Goal: Task Accomplishment & Management: Use online tool/utility

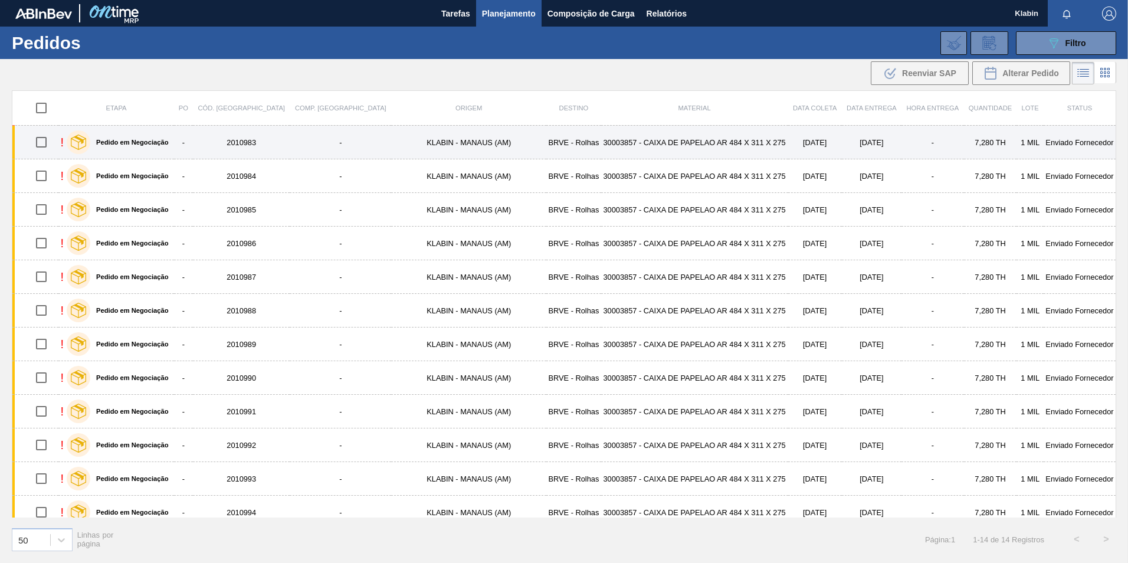
click at [45, 137] on input "checkbox" at bounding box center [41, 142] width 25 height 25
checkbox input "true"
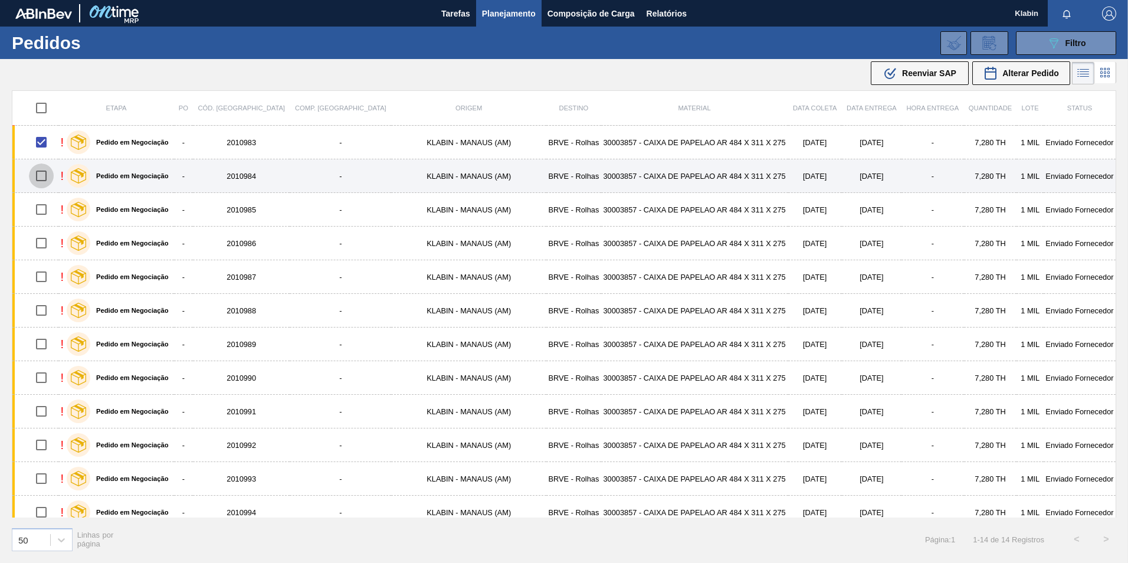
click at [43, 174] on input "checkbox" at bounding box center [41, 175] width 25 height 25
checkbox input "true"
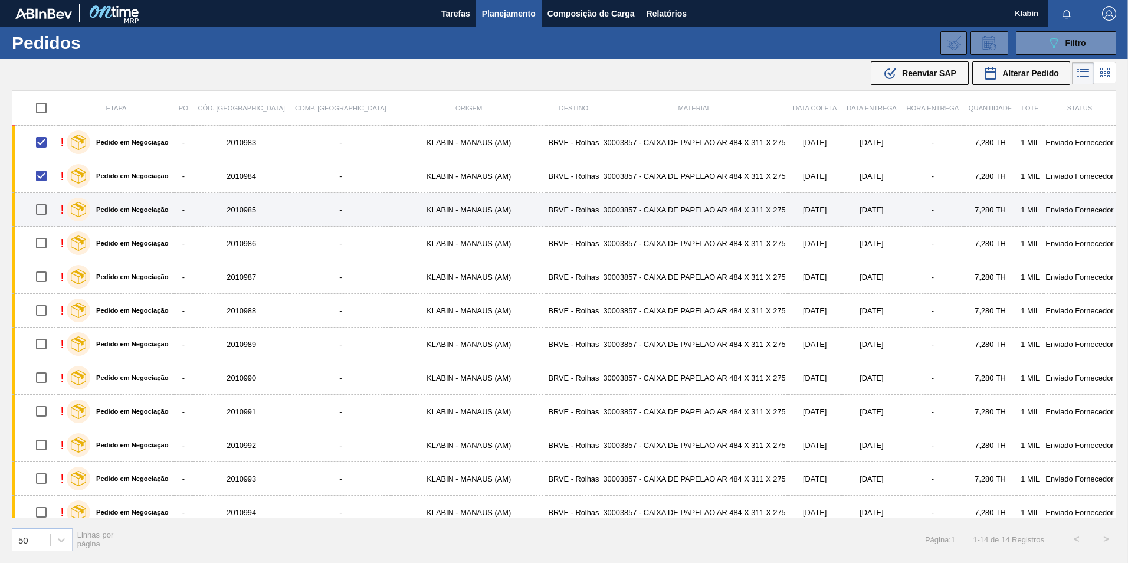
click at [47, 211] on input "checkbox" at bounding box center [41, 209] width 25 height 25
checkbox input "true"
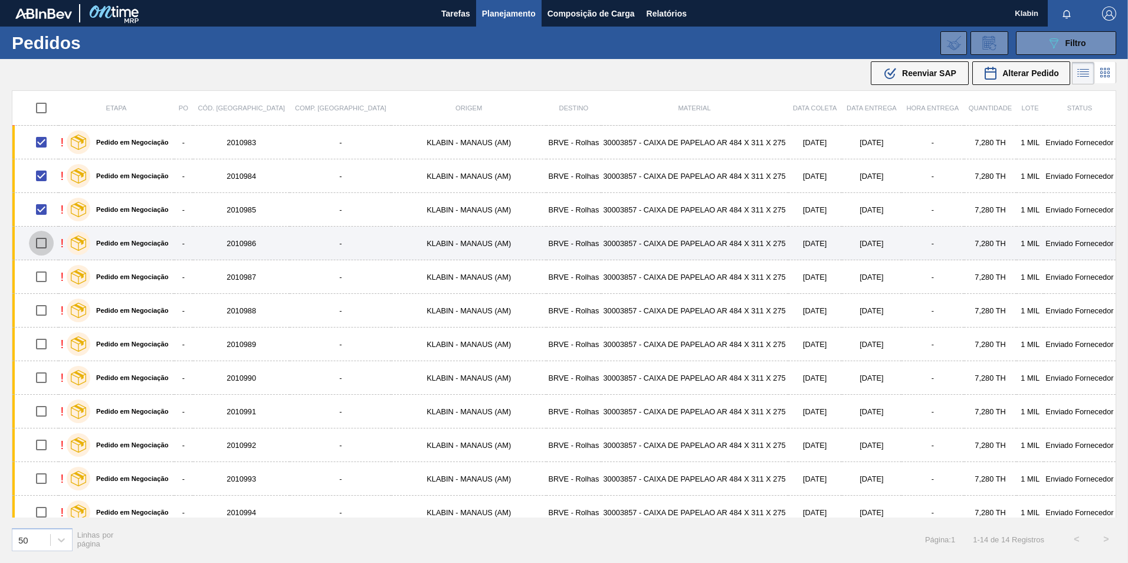
click at [48, 242] on input "checkbox" at bounding box center [41, 243] width 25 height 25
checkbox input "true"
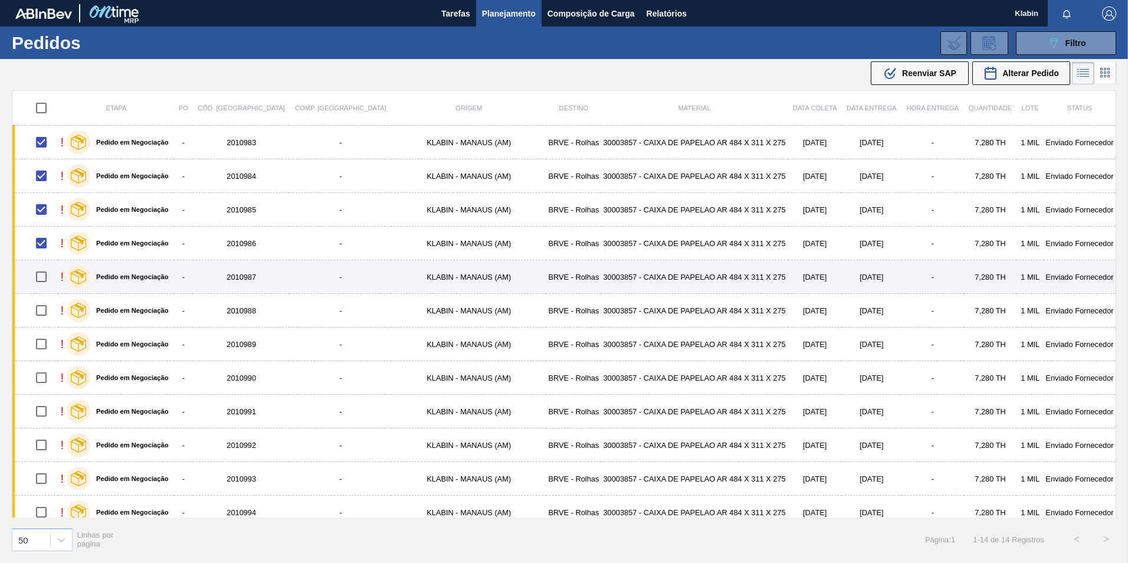
click at [41, 265] on input "checkbox" at bounding box center [41, 276] width 25 height 25
checkbox input "true"
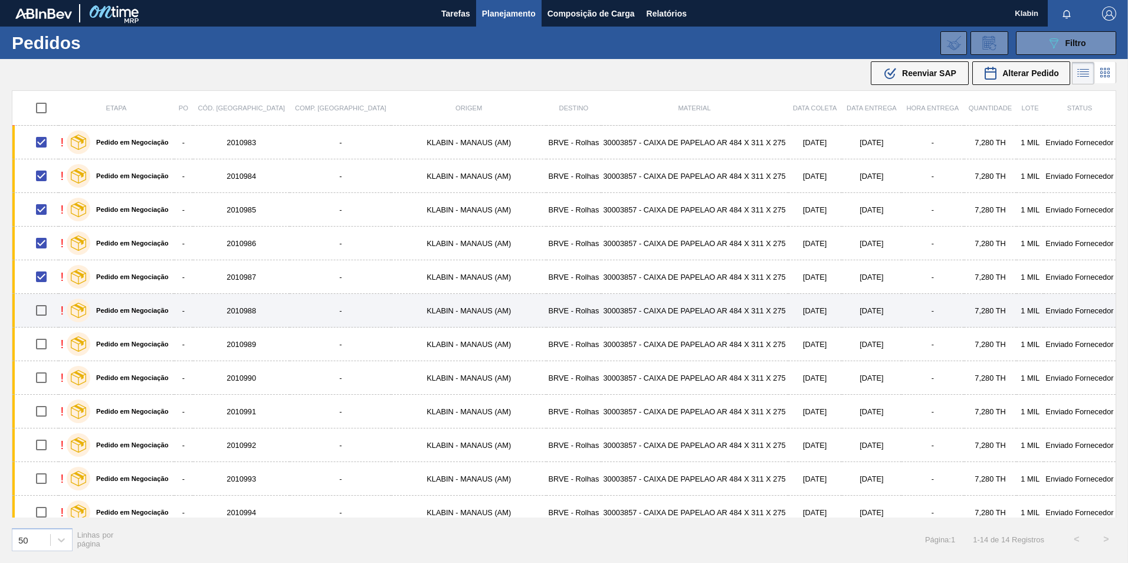
click at [50, 310] on input "checkbox" at bounding box center [41, 310] width 25 height 25
checkbox input "true"
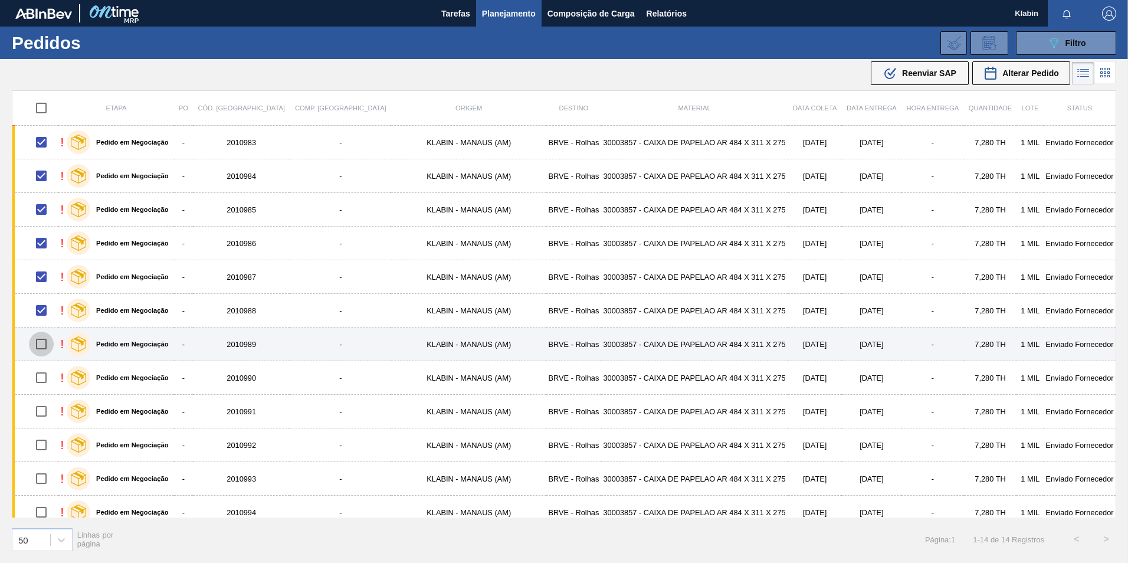
click at [44, 348] on input "checkbox" at bounding box center [41, 344] width 25 height 25
checkbox input "true"
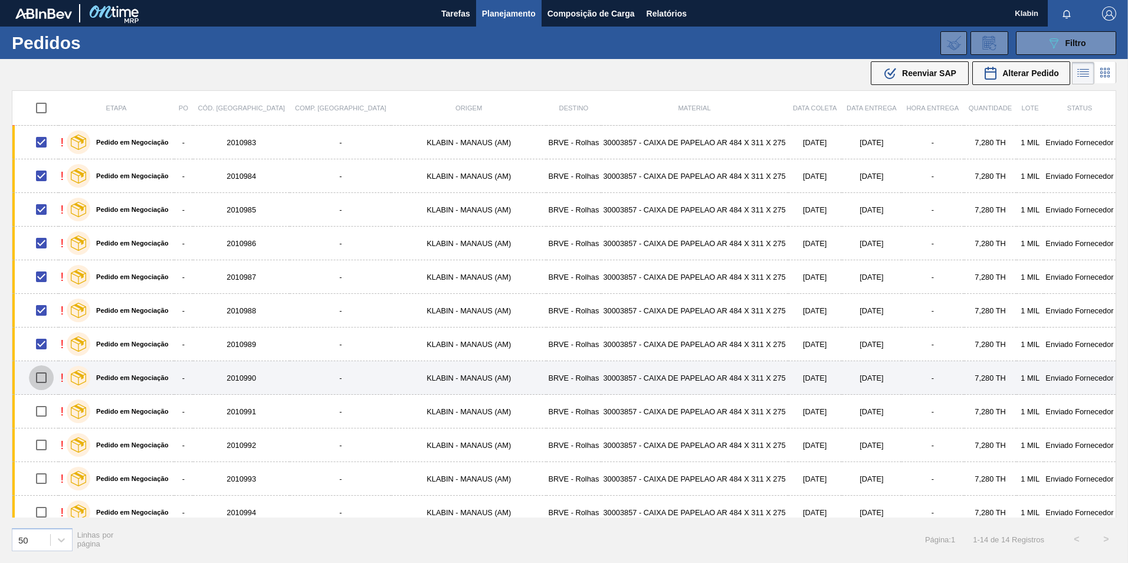
click at [45, 385] on input "checkbox" at bounding box center [41, 377] width 25 height 25
checkbox input "true"
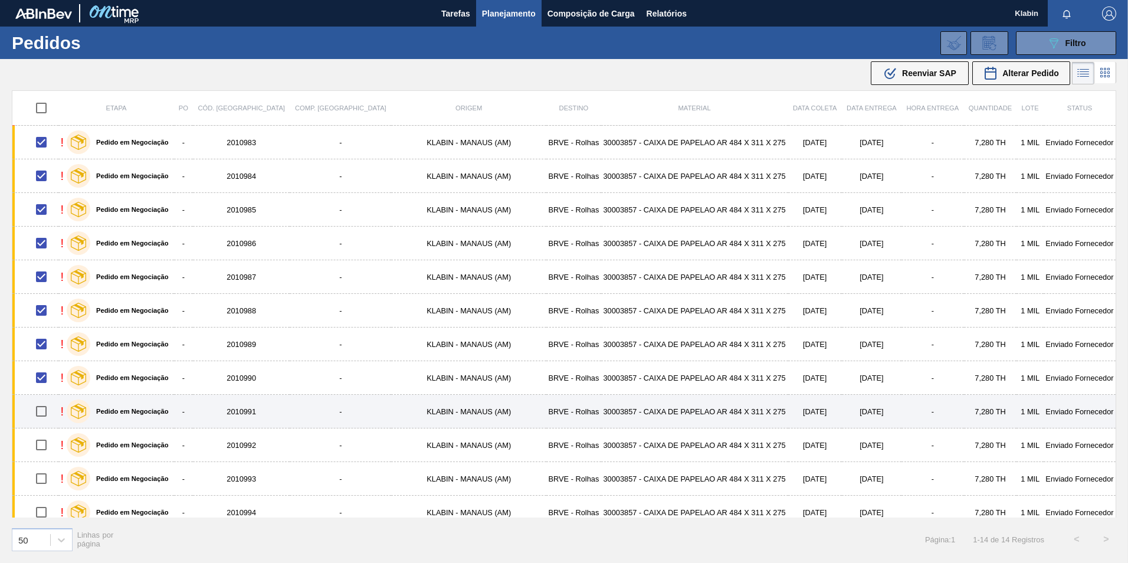
click at [44, 415] on input "checkbox" at bounding box center [41, 411] width 25 height 25
checkbox input "true"
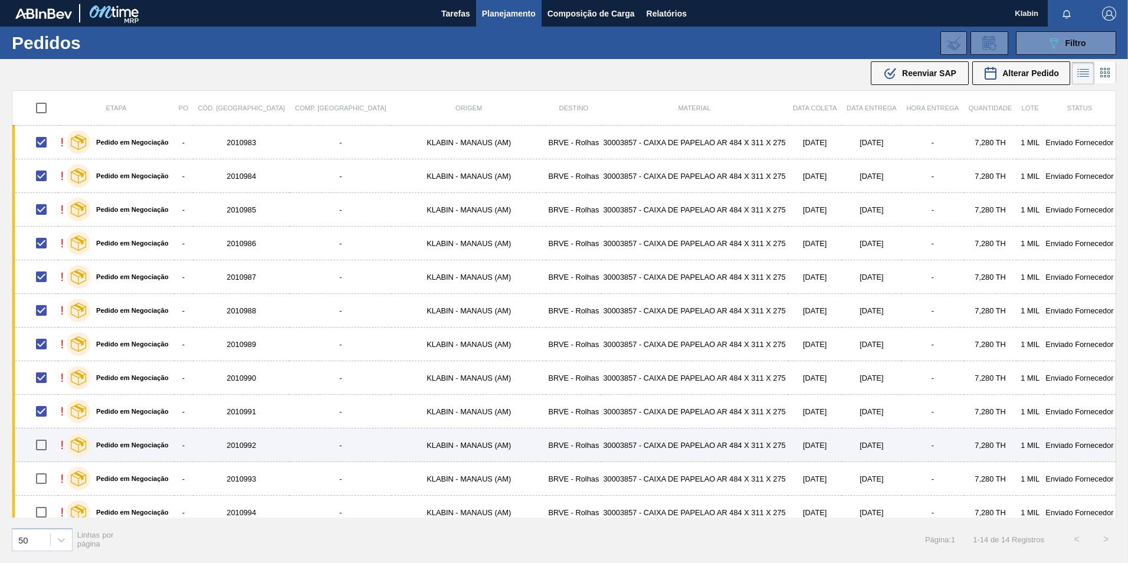
click at [44, 443] on input "checkbox" at bounding box center [41, 445] width 25 height 25
checkbox input "true"
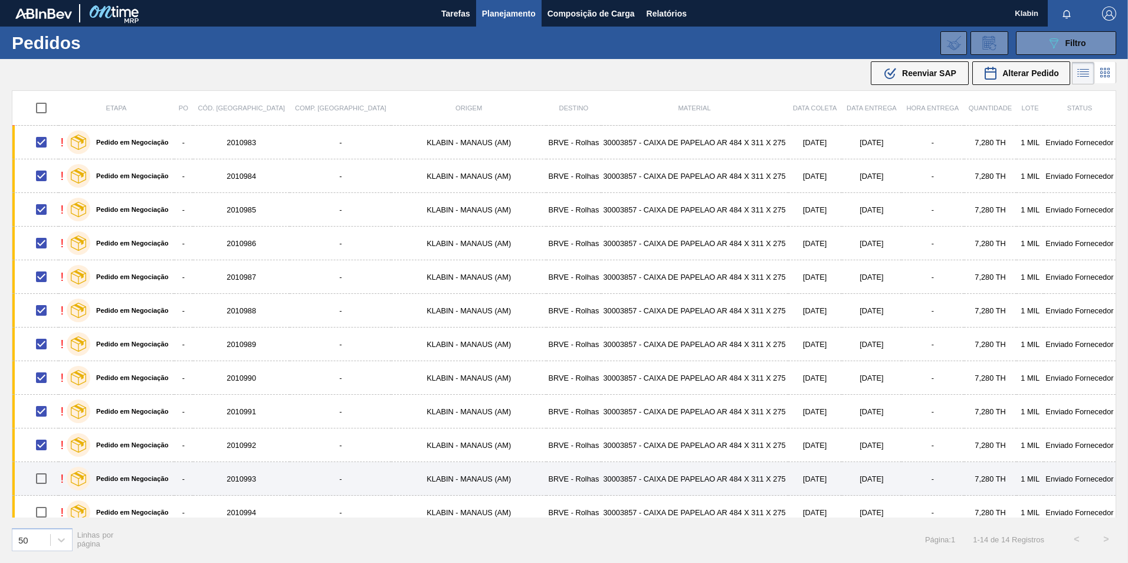
click at [51, 479] on input "checkbox" at bounding box center [41, 478] width 25 height 25
checkbox input "true"
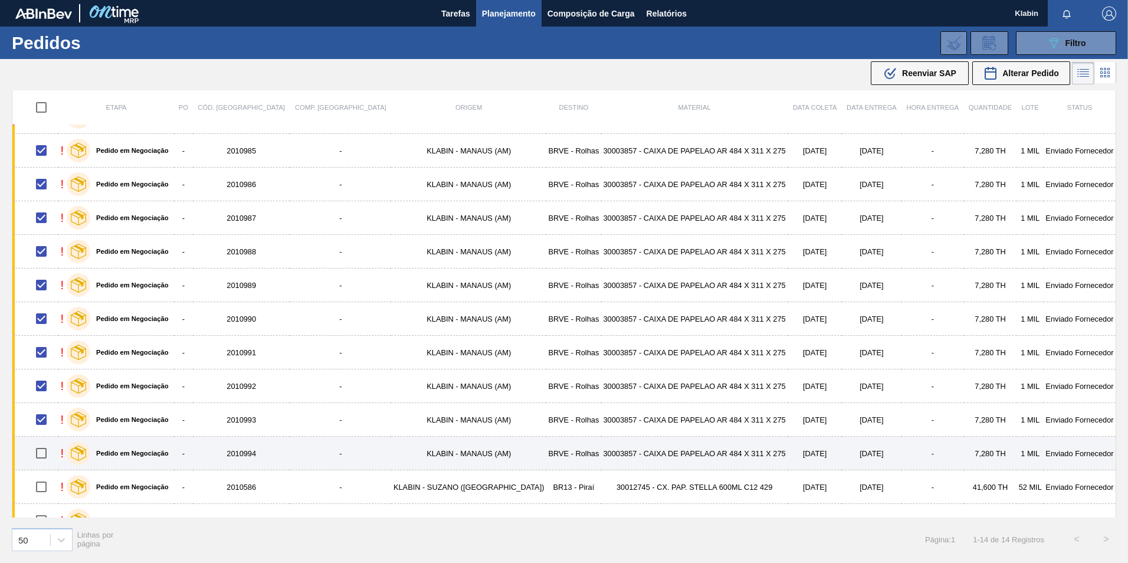
click at [44, 454] on input "checkbox" at bounding box center [41, 453] width 25 height 25
checkbox input "true"
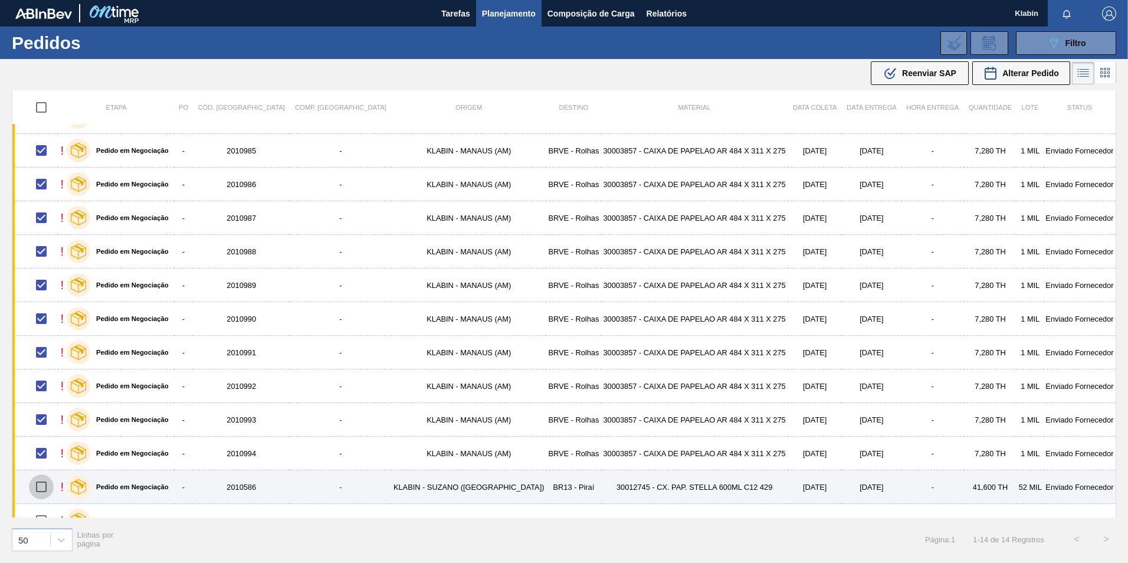
click at [47, 486] on input "checkbox" at bounding box center [41, 486] width 25 height 25
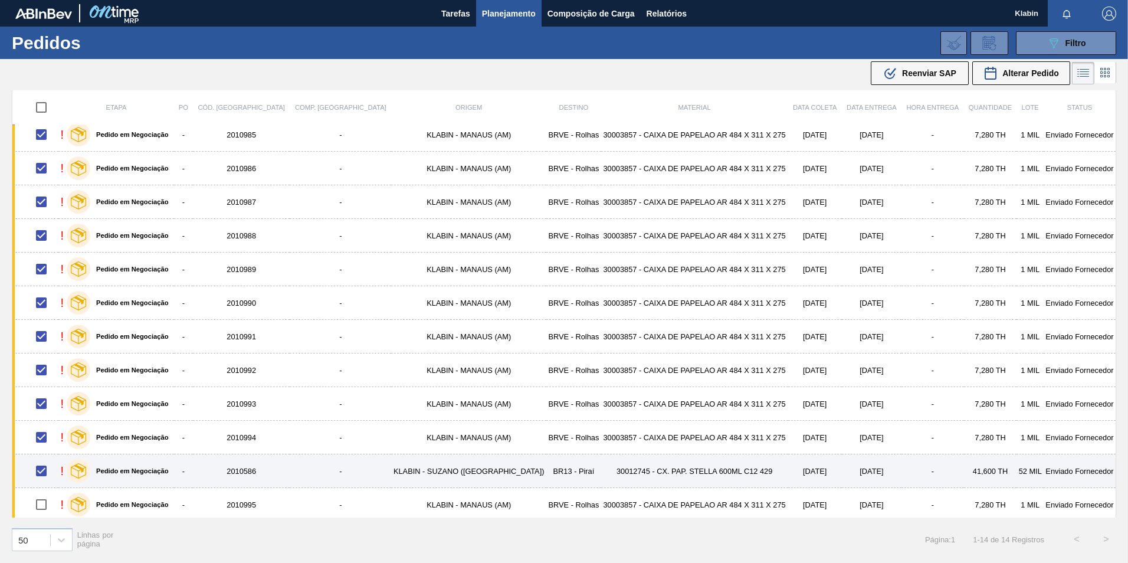
scroll to position [79, 0]
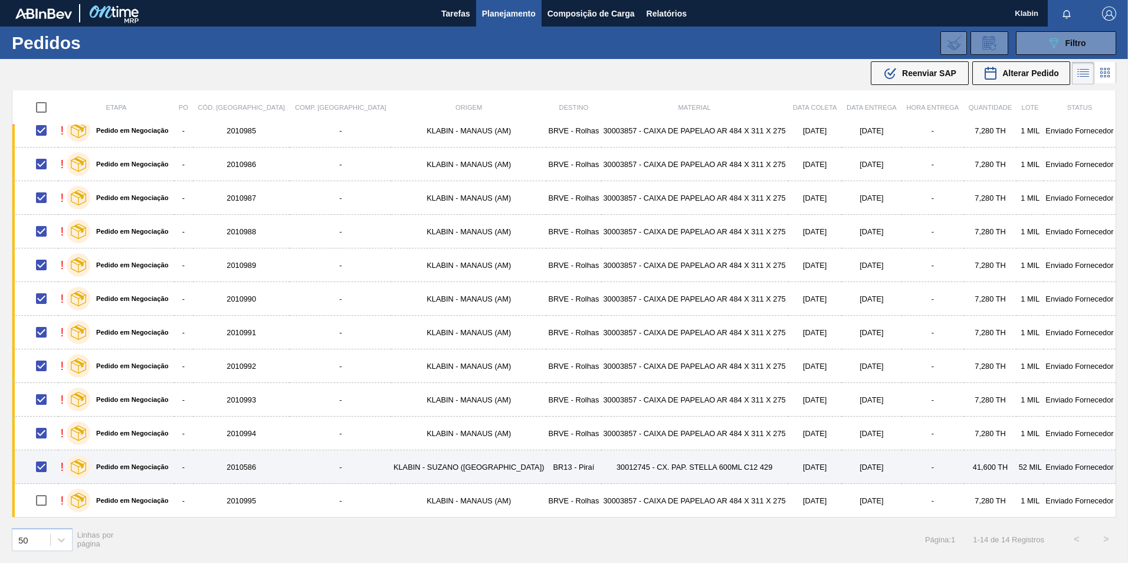
click at [43, 466] on input "checkbox" at bounding box center [41, 466] width 25 height 25
checkbox input "false"
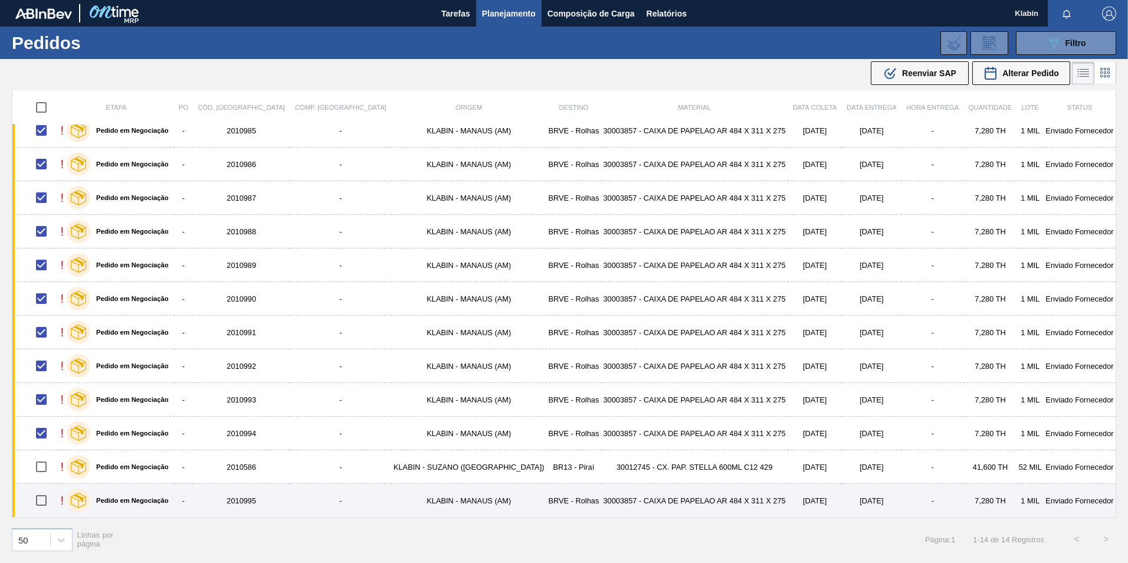
click at [46, 504] on input "checkbox" at bounding box center [41, 500] width 25 height 25
checkbox input "true"
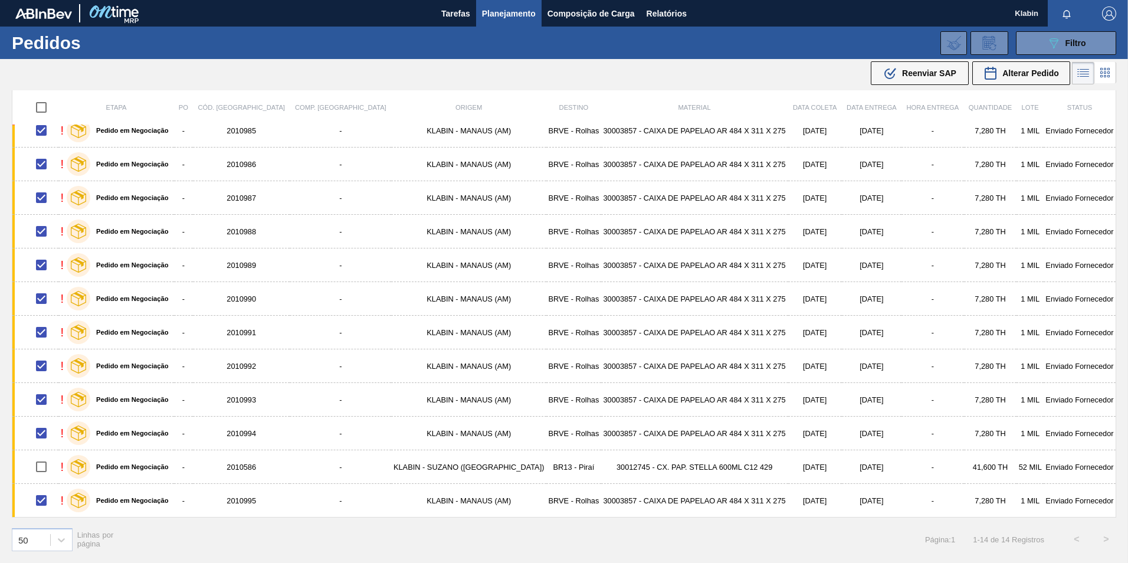
click at [937, 74] on span "Reenviar SAP" at bounding box center [929, 72] width 54 height 9
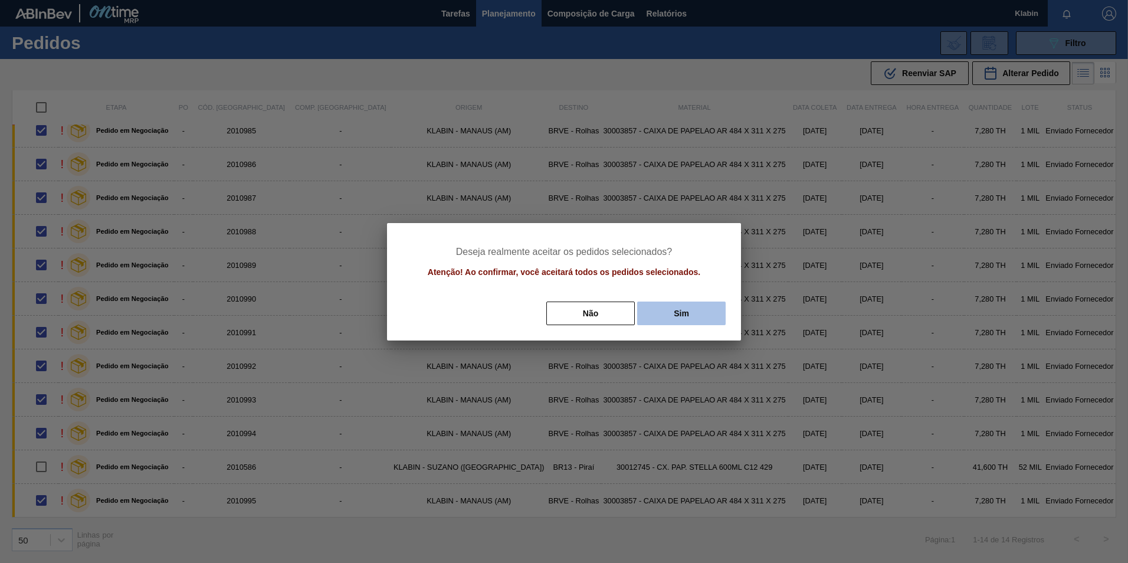
click at [699, 314] on button "Sim" at bounding box center [681, 314] width 89 height 24
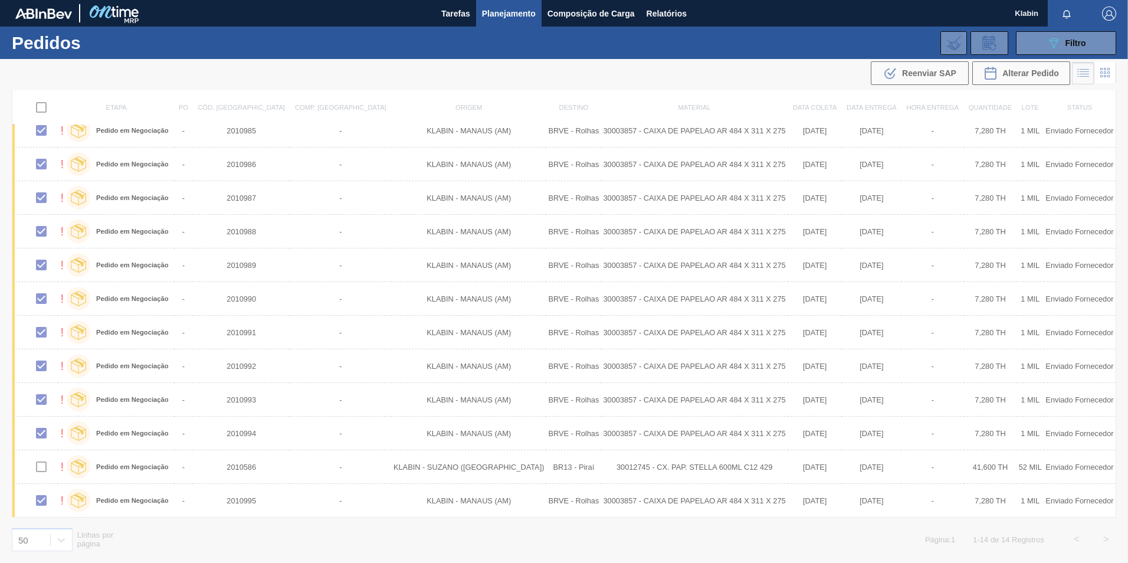
checkbox input "false"
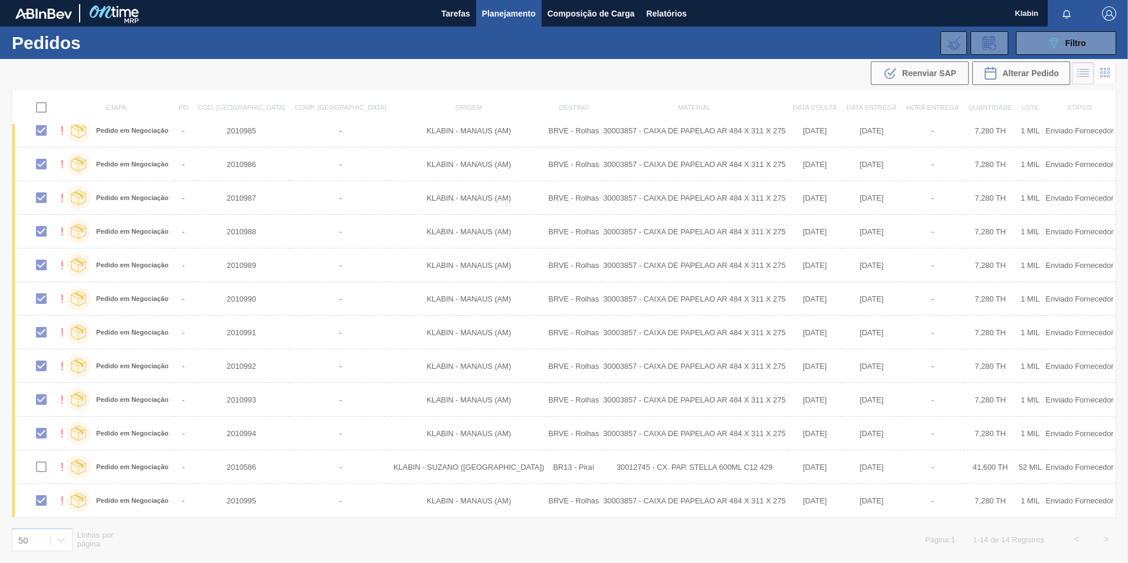
checkbox input "false"
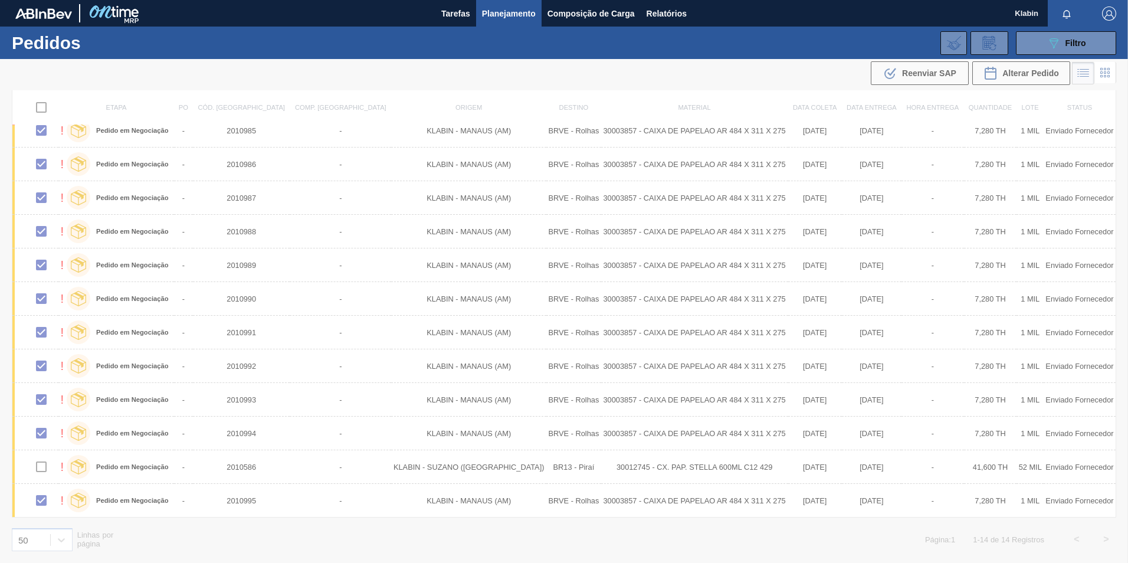
checkbox input "false"
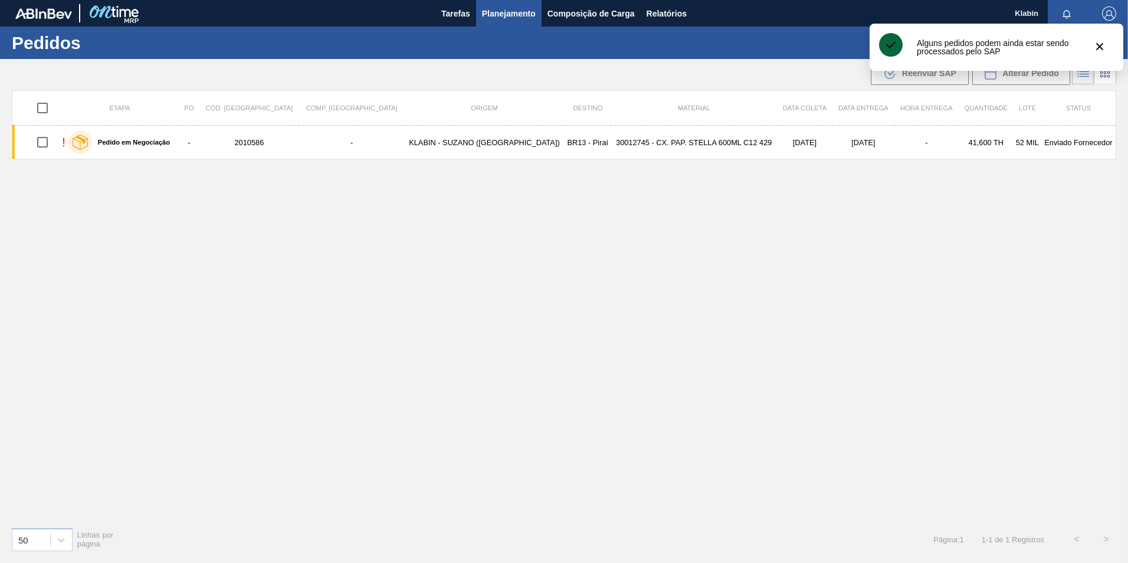
scroll to position [0, 0]
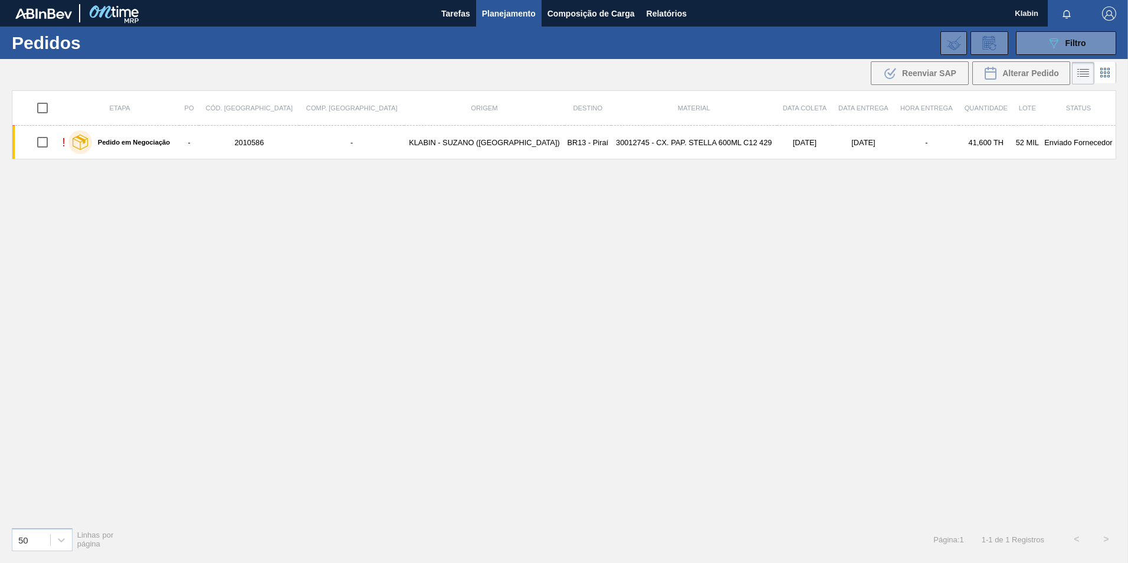
drag, startPoint x: 651, startPoint y: 390, endPoint x: 589, endPoint y: 364, distance: 67.0
